Goal: Task Accomplishment & Management: Manage account settings

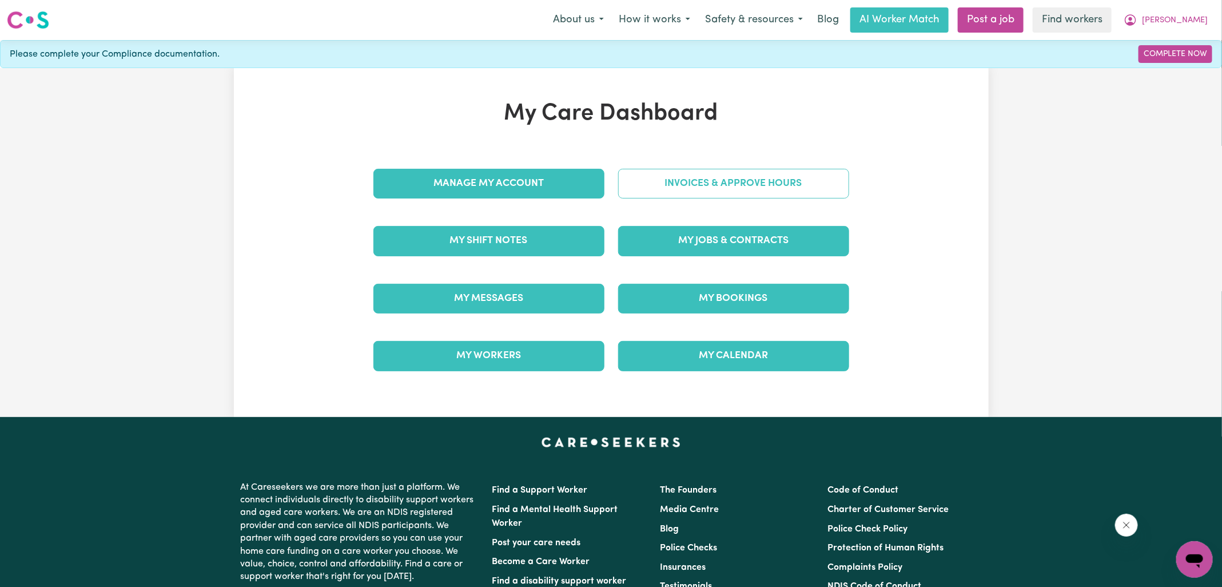
click at [728, 189] on link "Invoices & Approve Hours" at bounding box center [733, 184] width 231 height 30
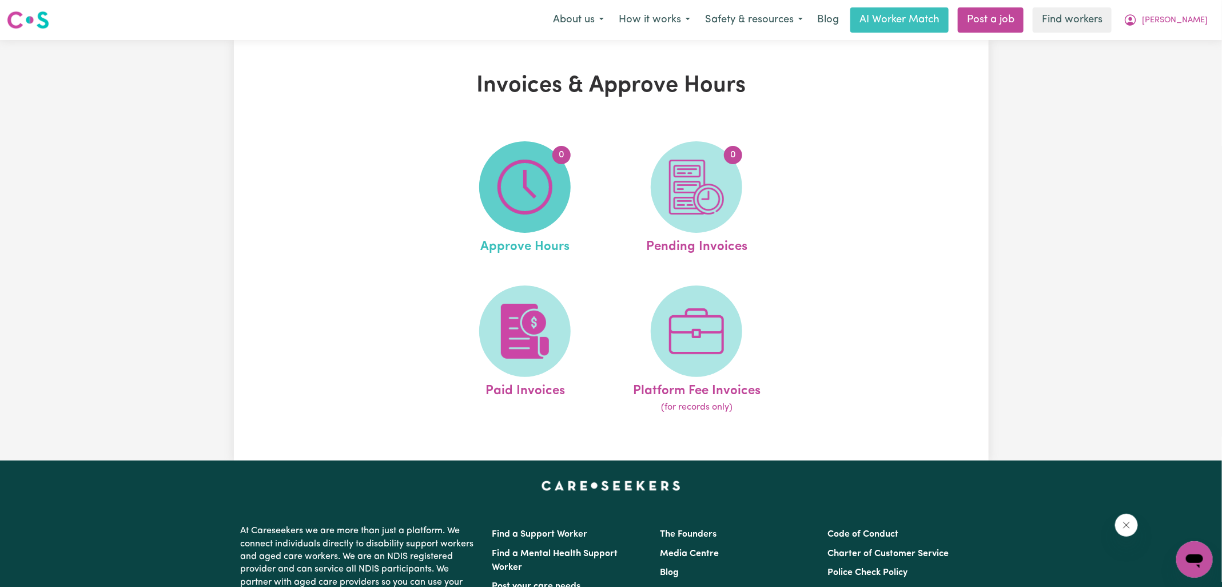
click at [523, 188] on img at bounding box center [524, 187] width 55 height 55
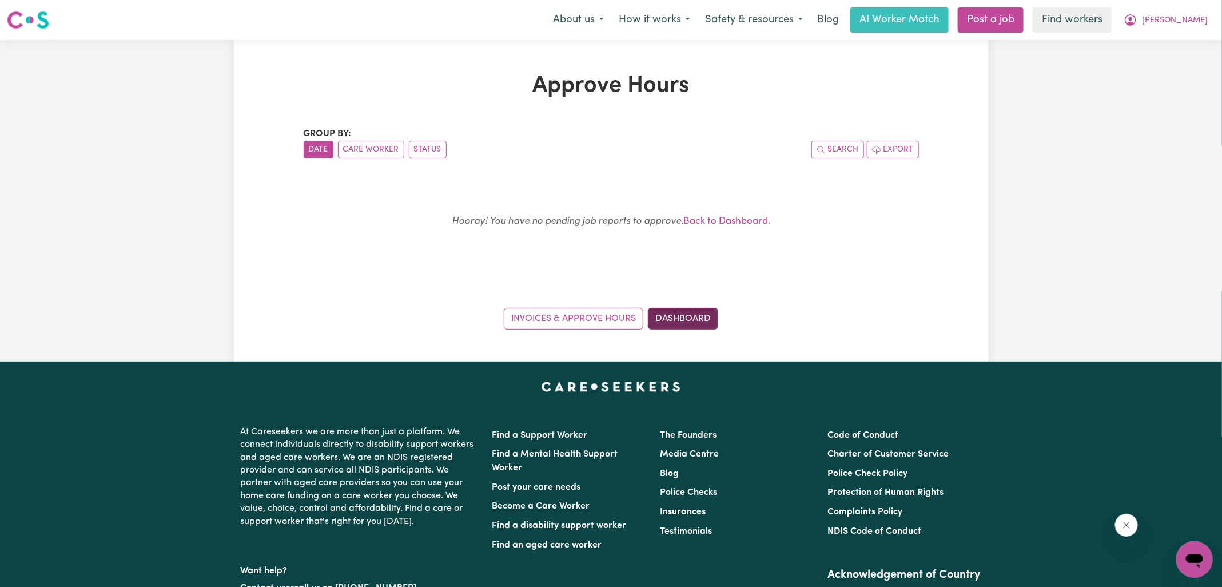
click at [695, 322] on link "Dashboard" at bounding box center [683, 319] width 70 height 22
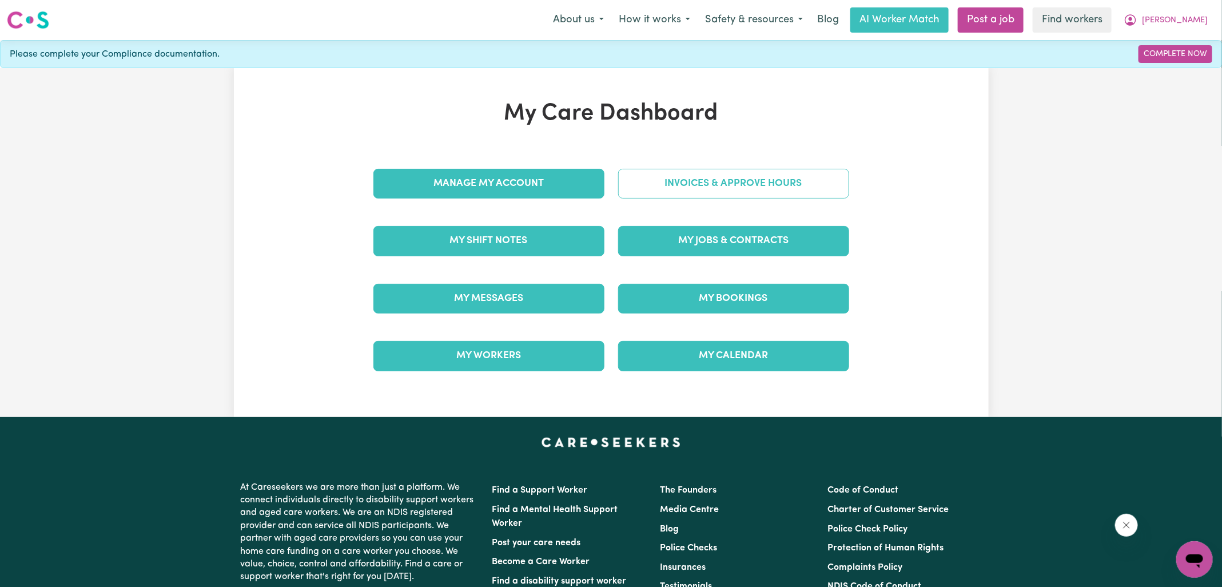
click at [688, 189] on link "Invoices & Approve Hours" at bounding box center [733, 184] width 231 height 30
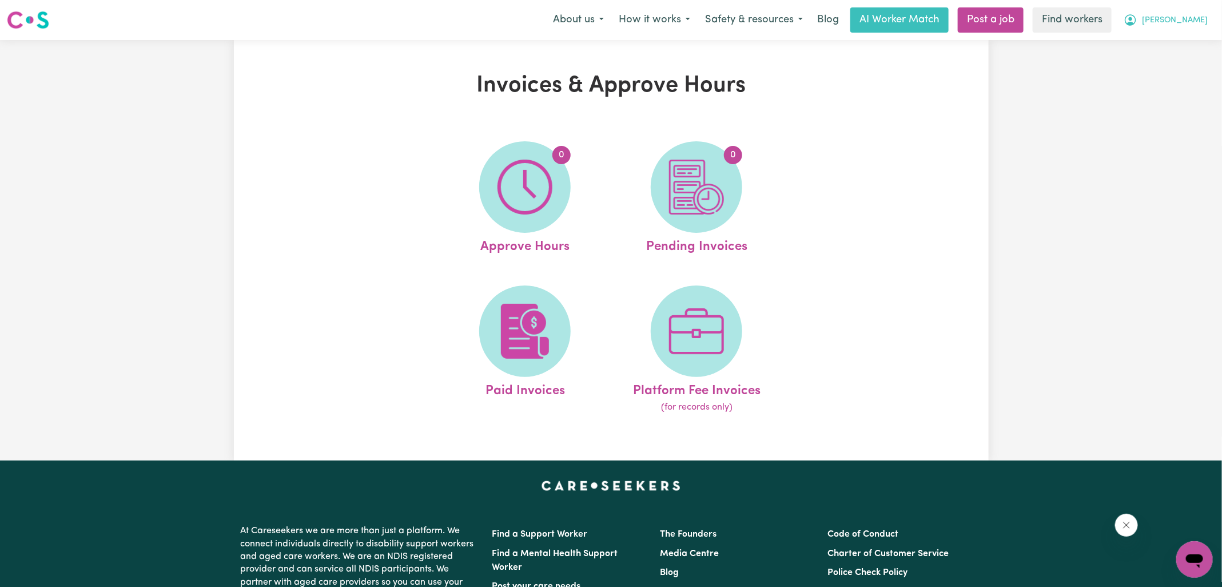
click at [1167, 19] on span "[PERSON_NAME]" at bounding box center [1175, 20] width 66 height 13
click at [1149, 61] on link "Logout" at bounding box center [1169, 66] width 90 height 22
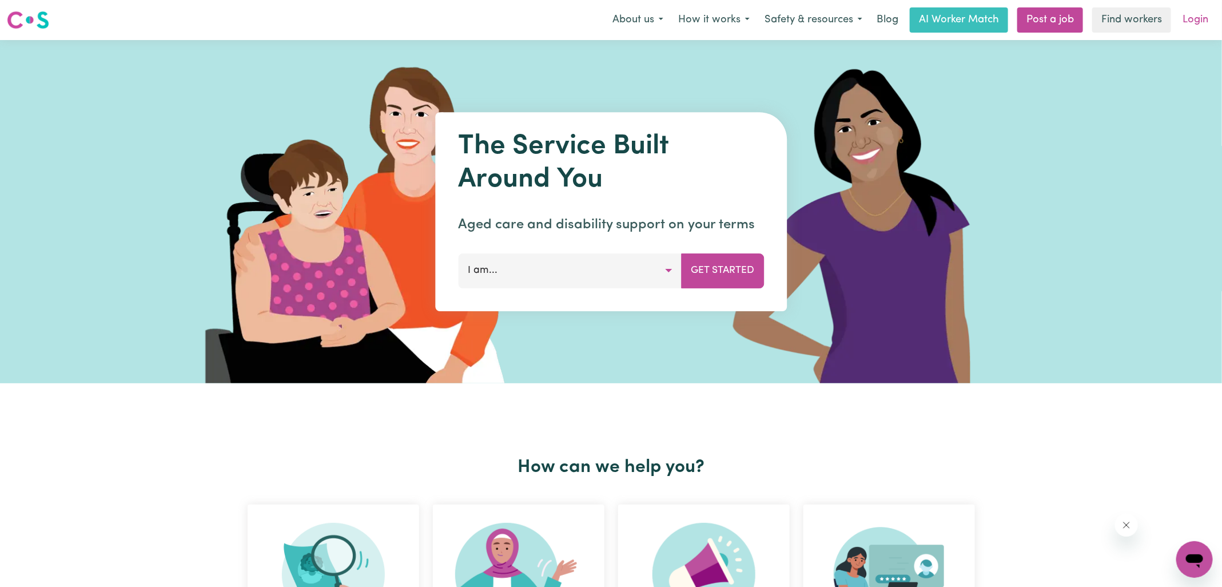
click at [1186, 19] on link "Login" at bounding box center [1194, 19] width 39 height 25
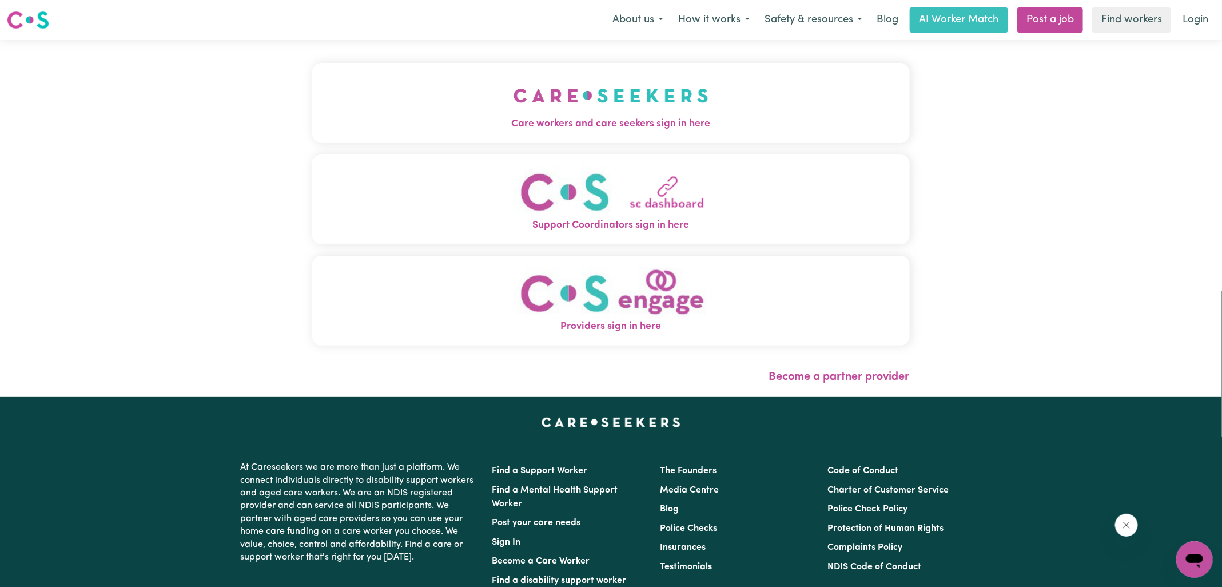
click at [462, 132] on button "Care workers and care seekers sign in here" at bounding box center [610, 103] width 597 height 80
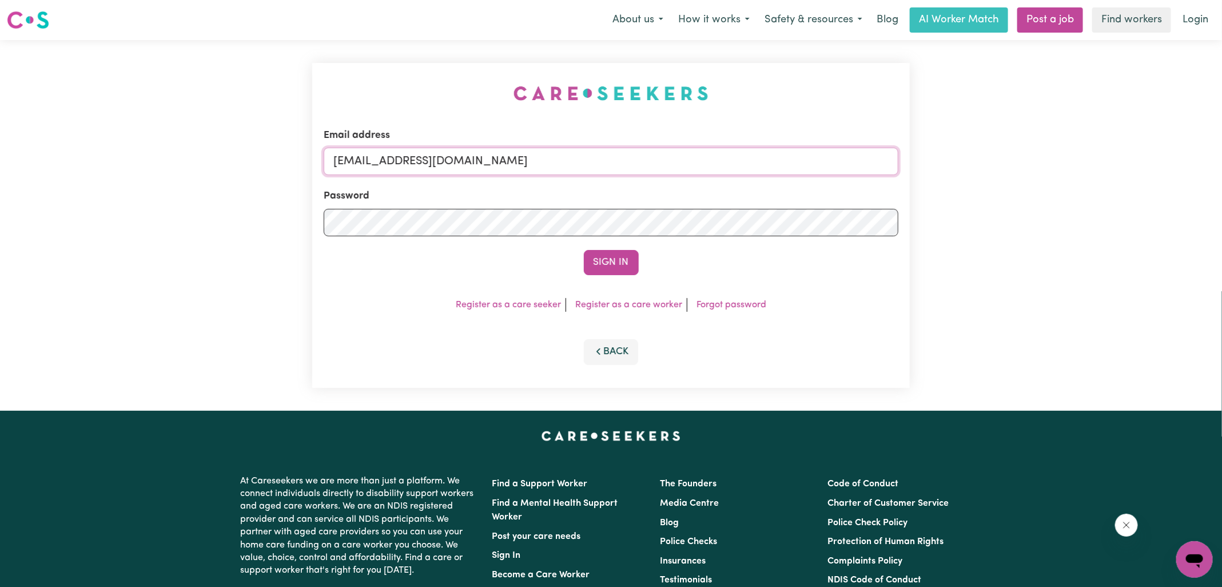
drag, startPoint x: 391, startPoint y: 161, endPoint x: 838, endPoint y: 164, distance: 447.1
click at [838, 164] on input "[EMAIL_ADDRESS][DOMAIN_NAME]" at bounding box center [611, 161] width 575 height 27
type input "[EMAIL_ADDRESS][DOMAIN_NAME]"
click at [584, 250] on button "Sign In" at bounding box center [611, 262] width 55 height 25
